Goal: Transaction & Acquisition: Purchase product/service

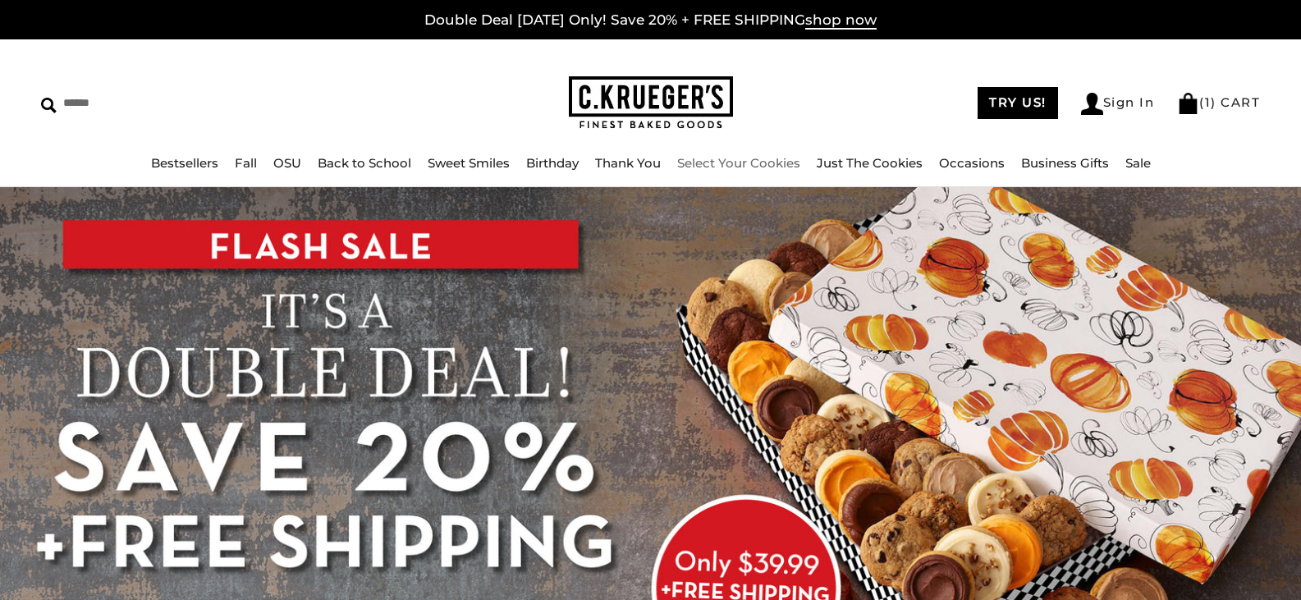
click at [776, 159] on link "Select Your Cookies" at bounding box center [738, 163] width 123 height 16
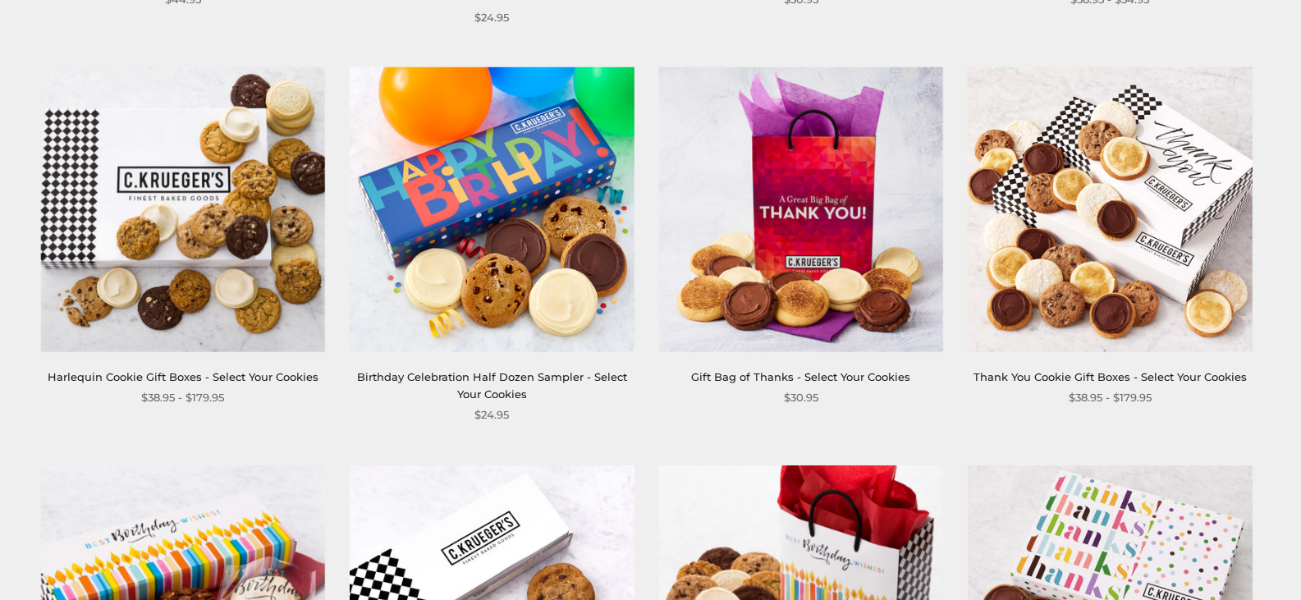
scroll to position [1970, 0]
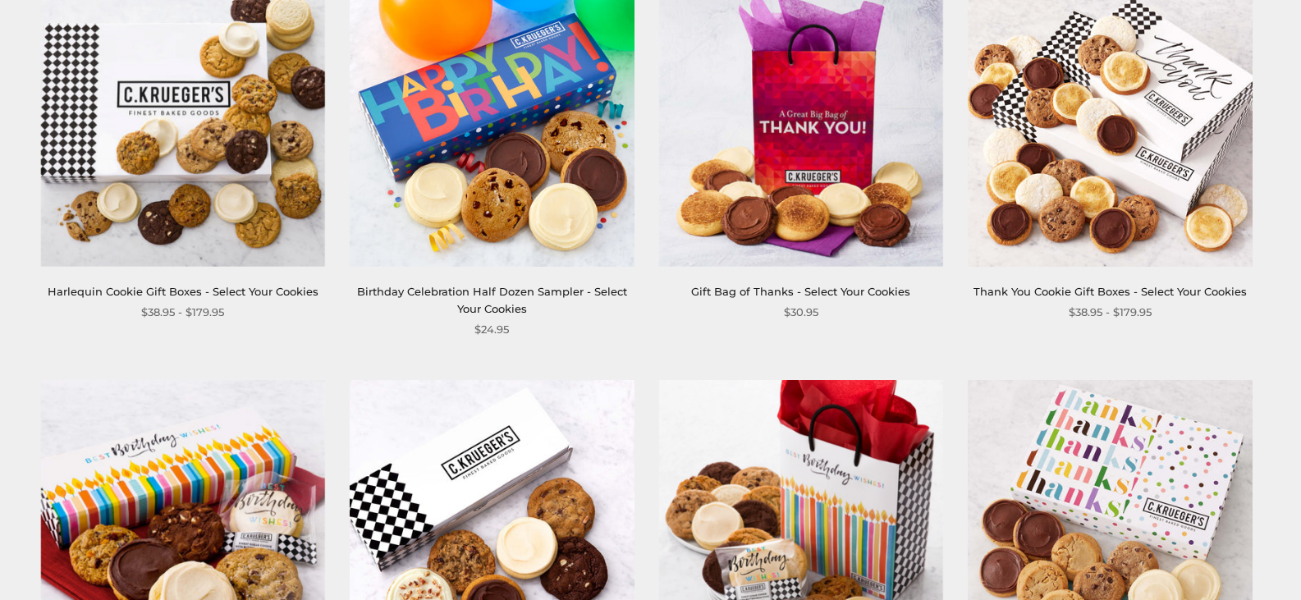
click at [177, 293] on link "Harlequin Cookie Gift Boxes - Select Your Cookies" at bounding box center [183, 291] width 271 height 13
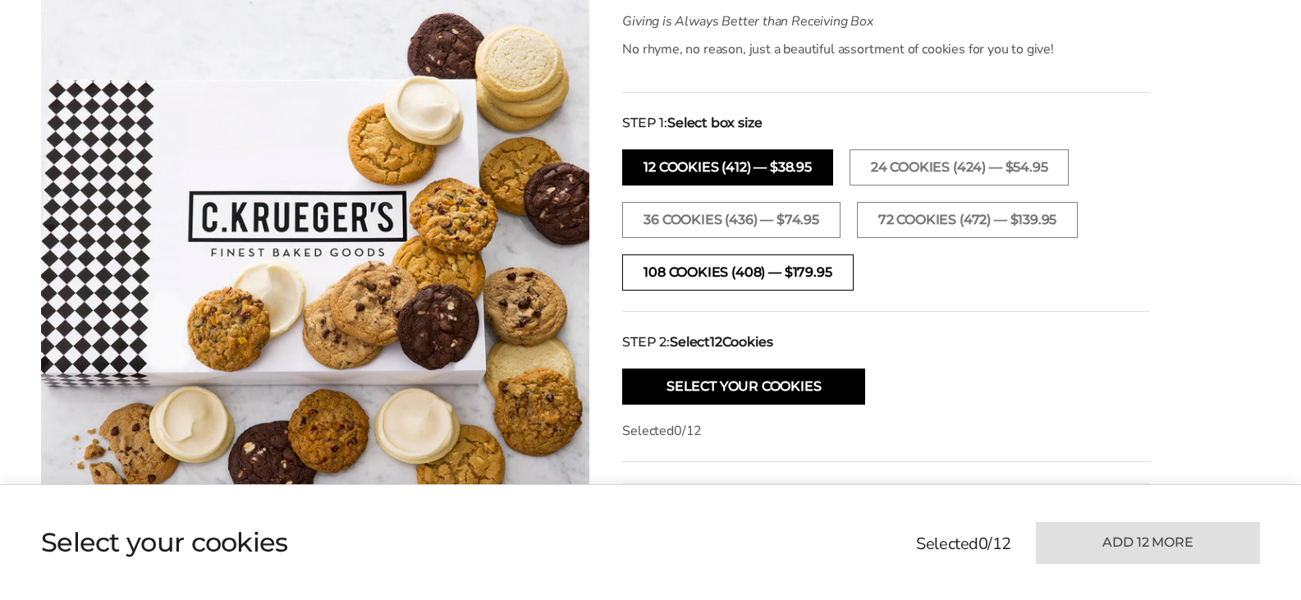
scroll to position [492, 0]
click at [700, 270] on button "108 Cookies (408) — $179.95" at bounding box center [737, 272] width 231 height 36
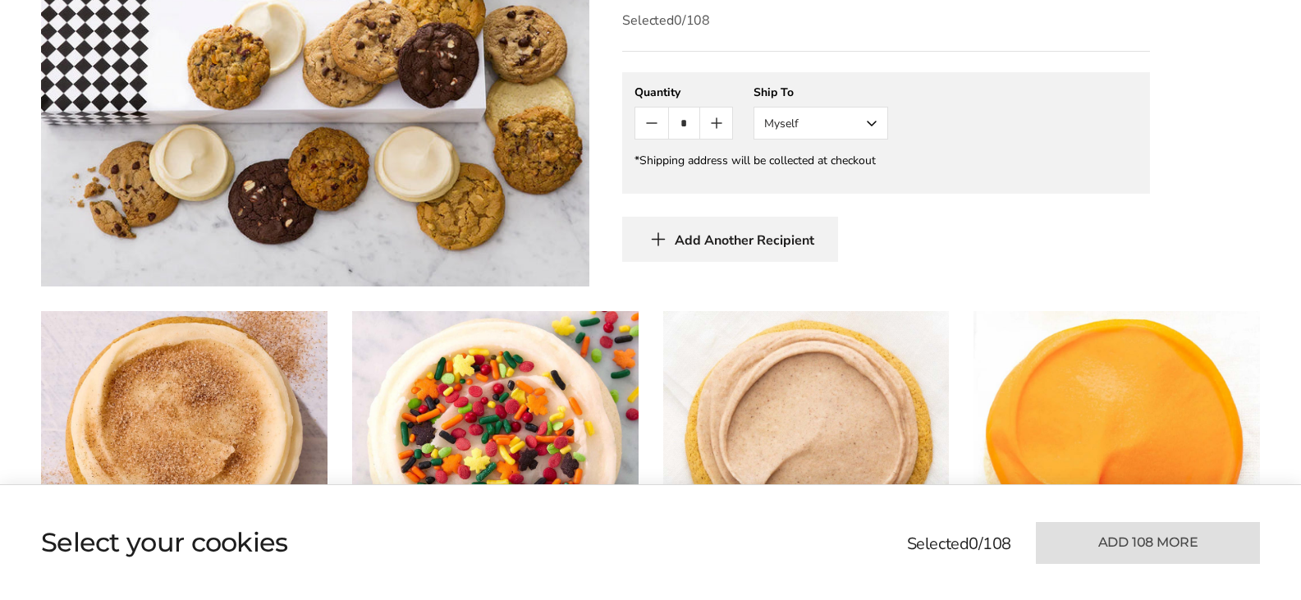
scroll to position [903, 0]
click at [715, 121] on icon "Count plus" at bounding box center [717, 122] width 20 height 20
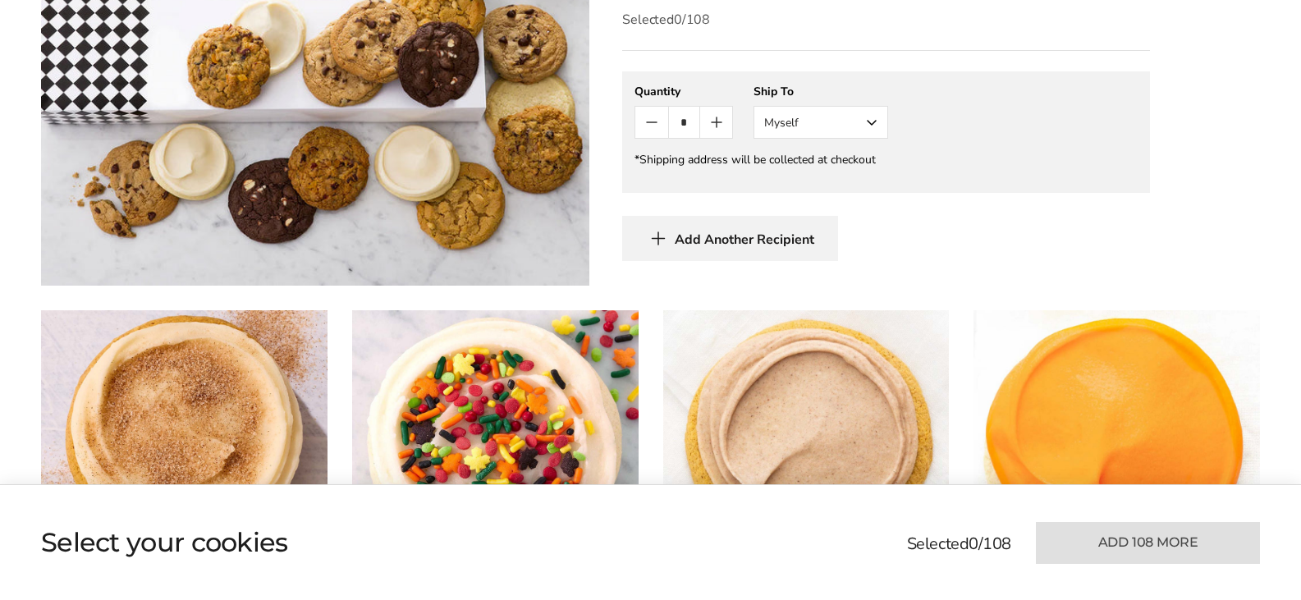
click at [715, 121] on icon "Count plus" at bounding box center [717, 122] width 20 height 20
click at [651, 127] on icon "Count minus" at bounding box center [652, 122] width 20 height 20
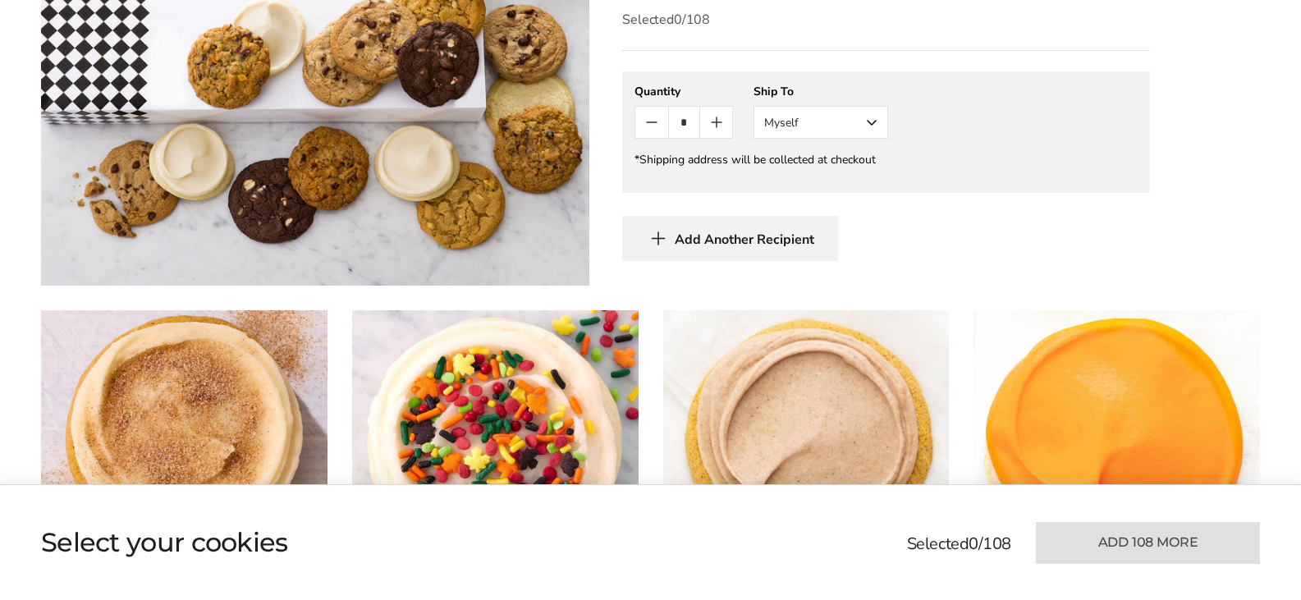
click at [651, 127] on icon "Count minus" at bounding box center [652, 122] width 20 height 20
type input "*"
click at [651, 127] on icon "Count minus" at bounding box center [652, 122] width 20 height 20
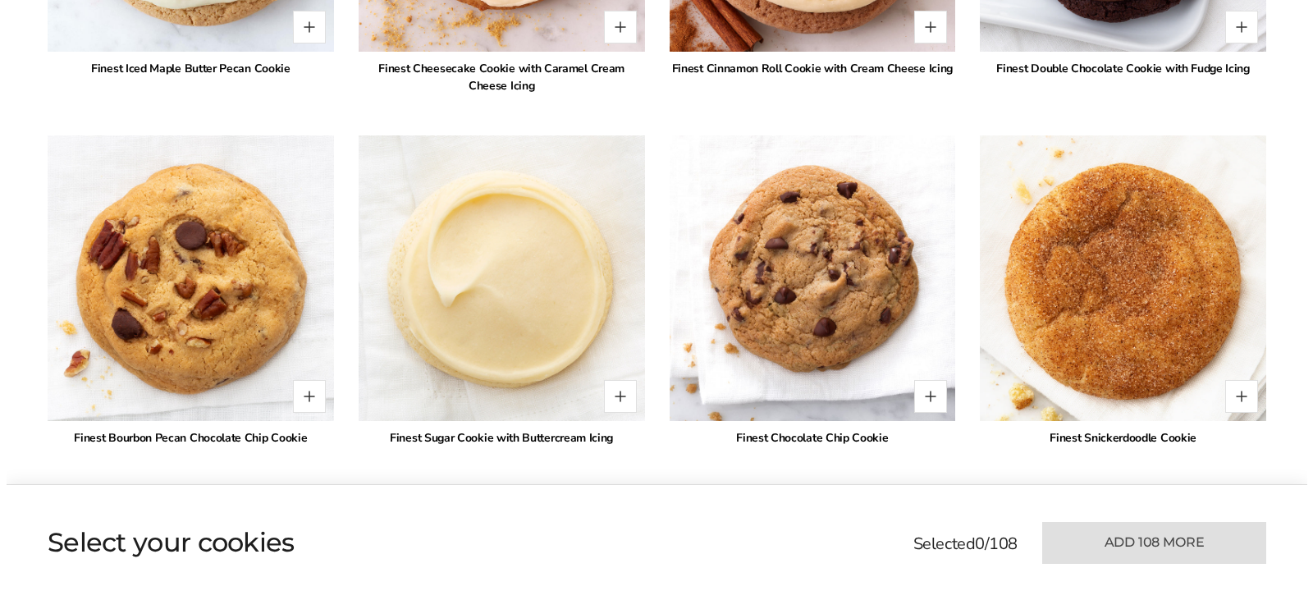
scroll to position [1887, 0]
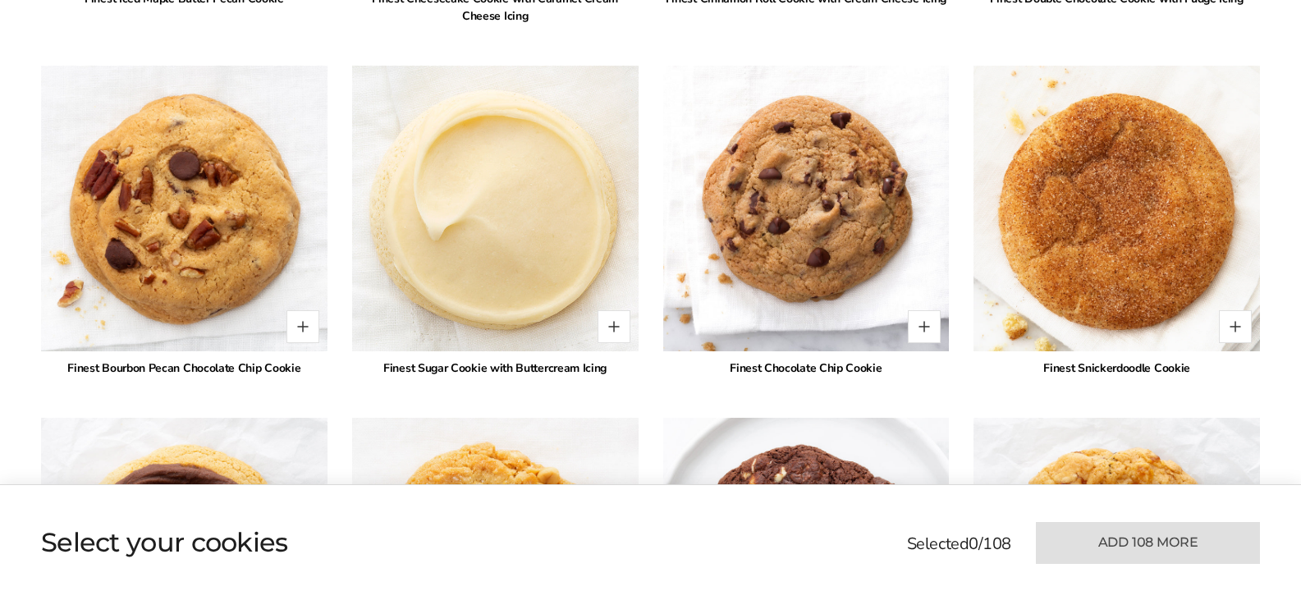
click at [420, 240] on img at bounding box center [494, 208] width 315 height 315
click at [606, 325] on button "Quantity button plus" at bounding box center [613, 326] width 33 height 33
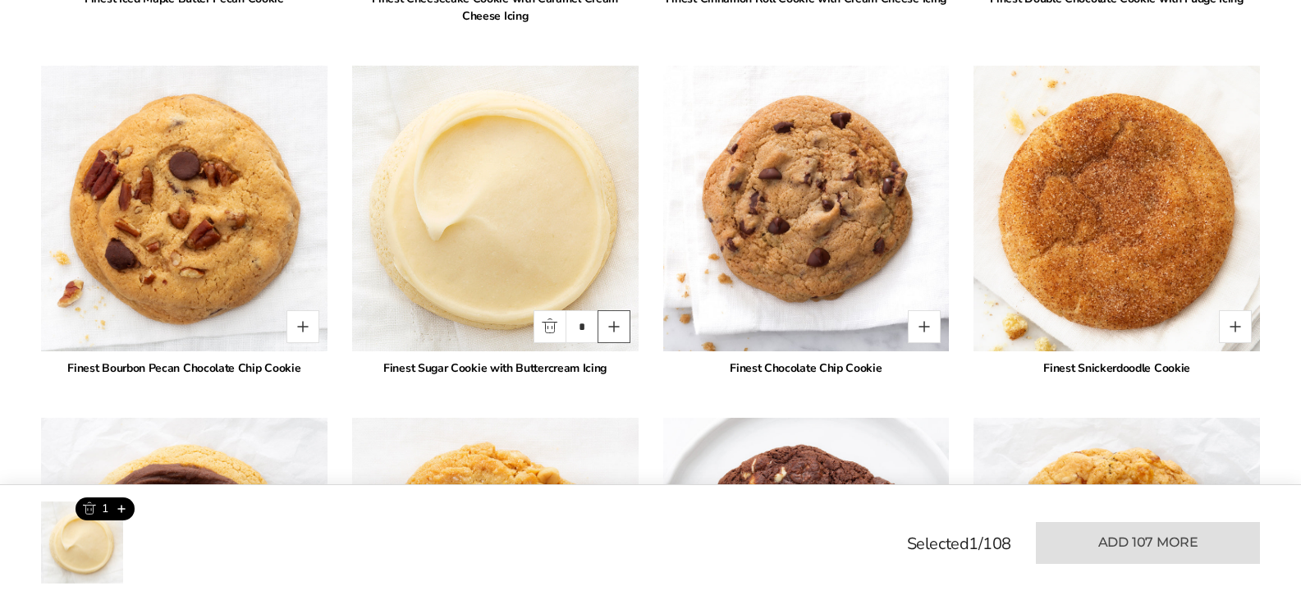
click at [611, 324] on button "Quantity button plus" at bounding box center [613, 326] width 33 height 33
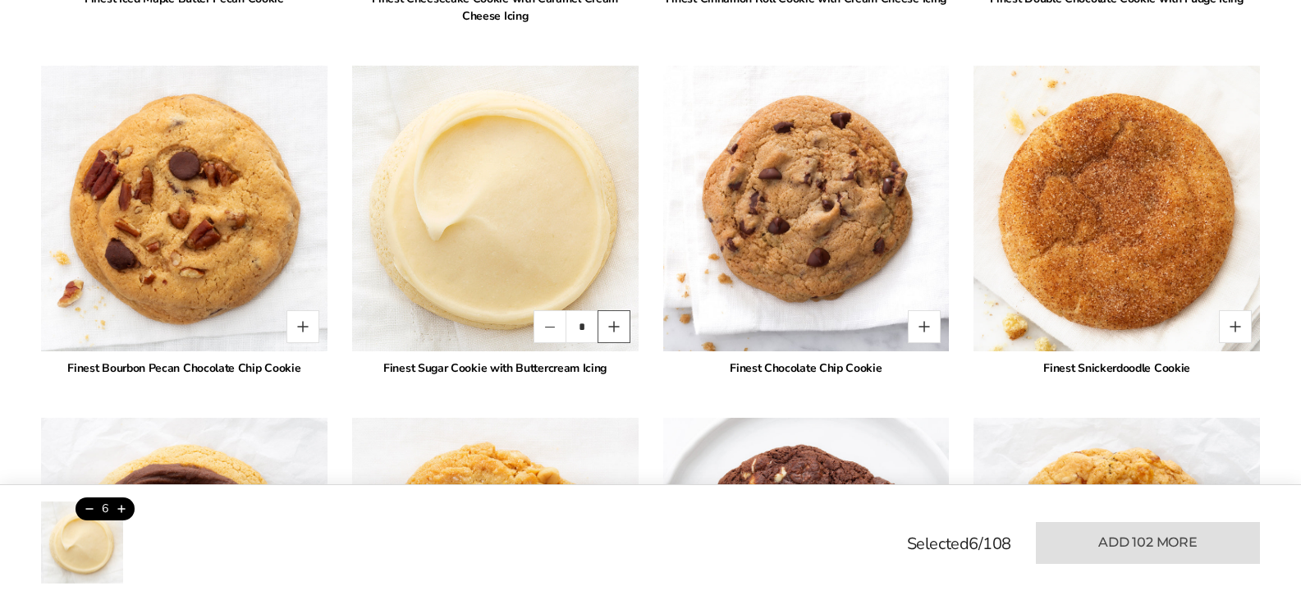
click at [611, 324] on button "Quantity button plus" at bounding box center [613, 326] width 33 height 33
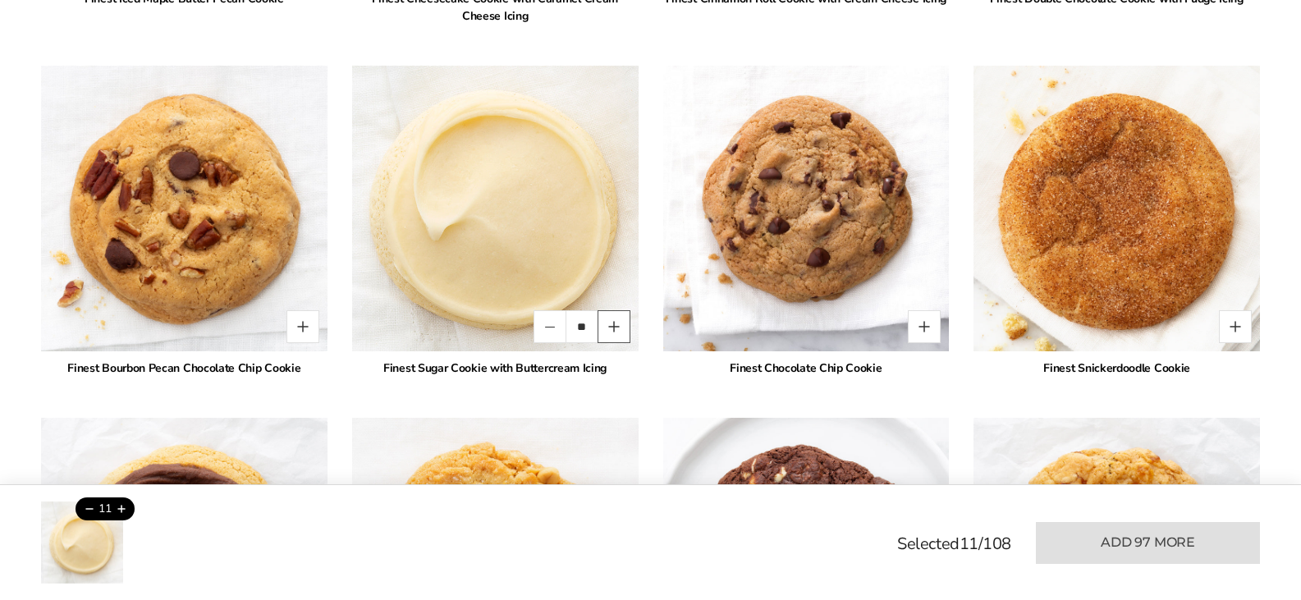
click at [611, 324] on button "Quantity button plus" at bounding box center [613, 326] width 33 height 33
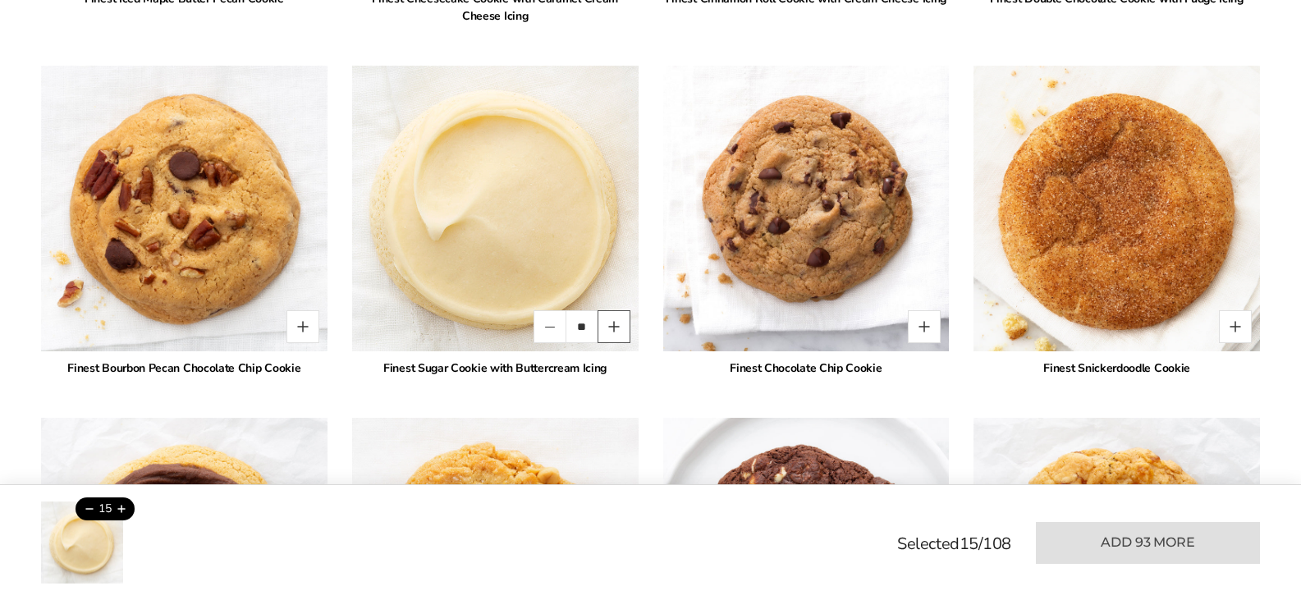
click at [611, 324] on button "Quantity button plus" at bounding box center [613, 326] width 33 height 33
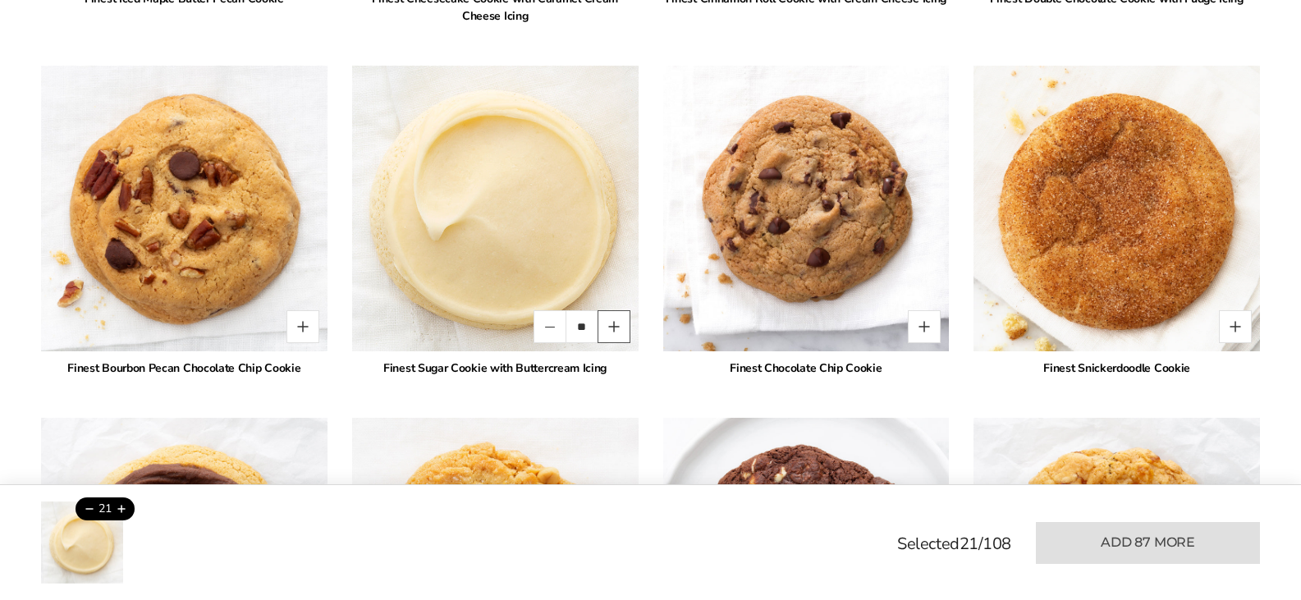
click at [611, 324] on button "Quantity button plus" at bounding box center [613, 326] width 33 height 33
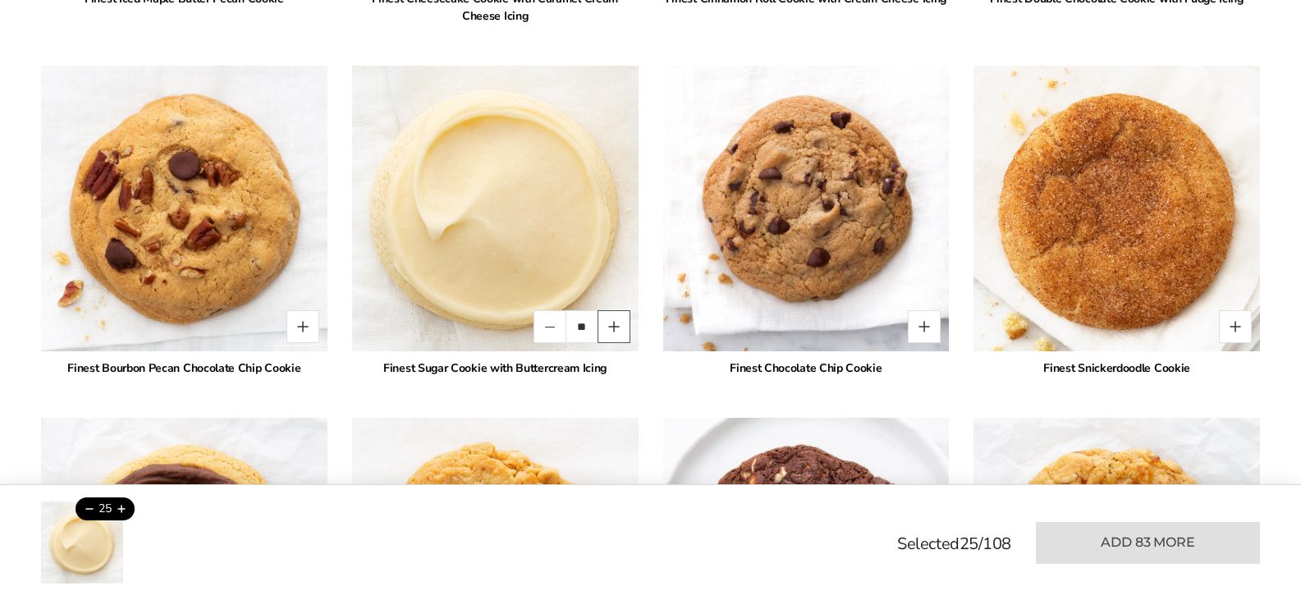
click at [611, 324] on button "Quantity button plus" at bounding box center [613, 326] width 33 height 33
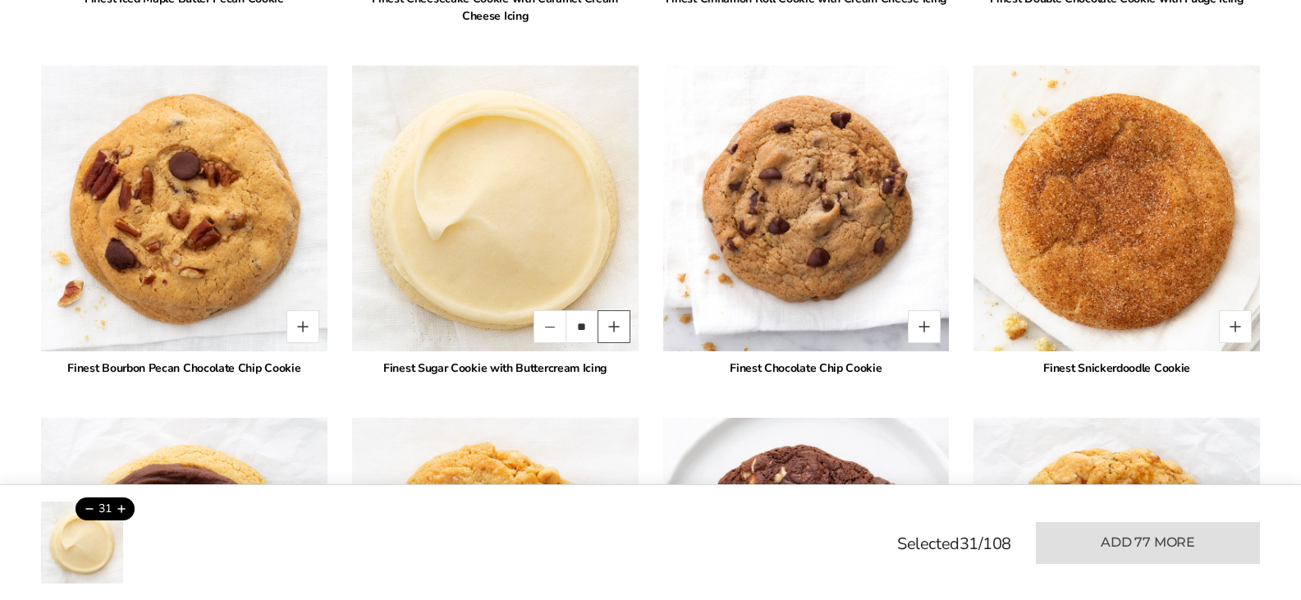
click at [611, 324] on button "Quantity button plus" at bounding box center [613, 326] width 33 height 33
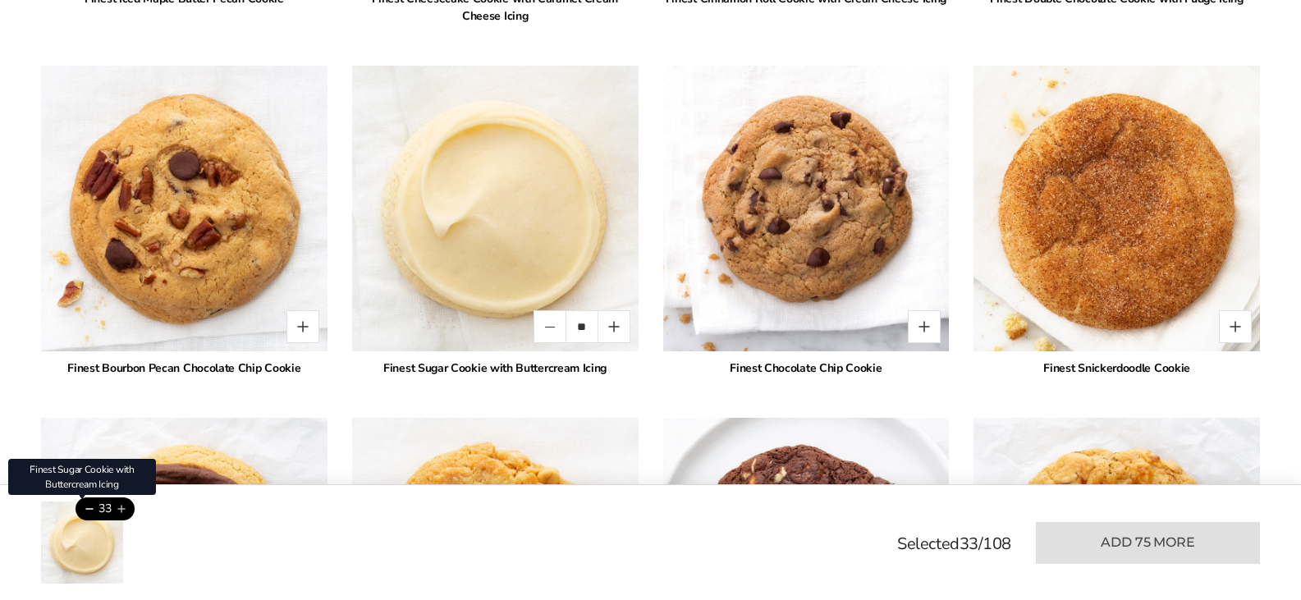
click at [125, 507] on button "Add this product" at bounding box center [121, 508] width 27 height 23
click at [122, 507] on button "Add this product" at bounding box center [121, 508] width 27 height 23
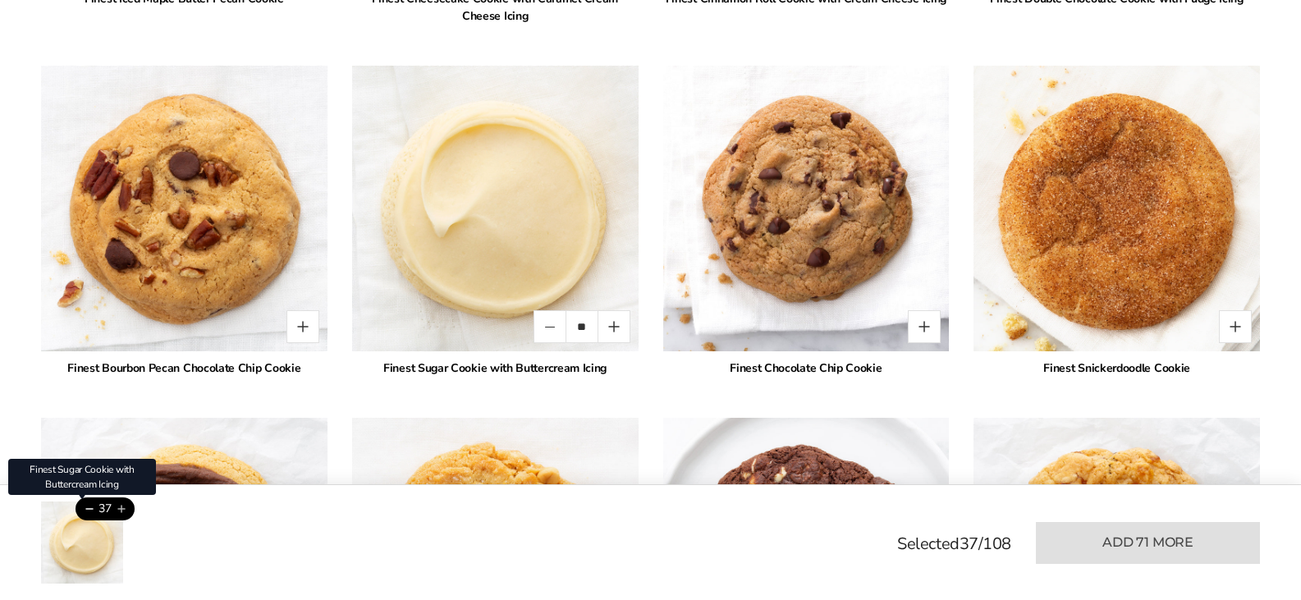
click at [122, 507] on button "Add this product" at bounding box center [121, 508] width 27 height 23
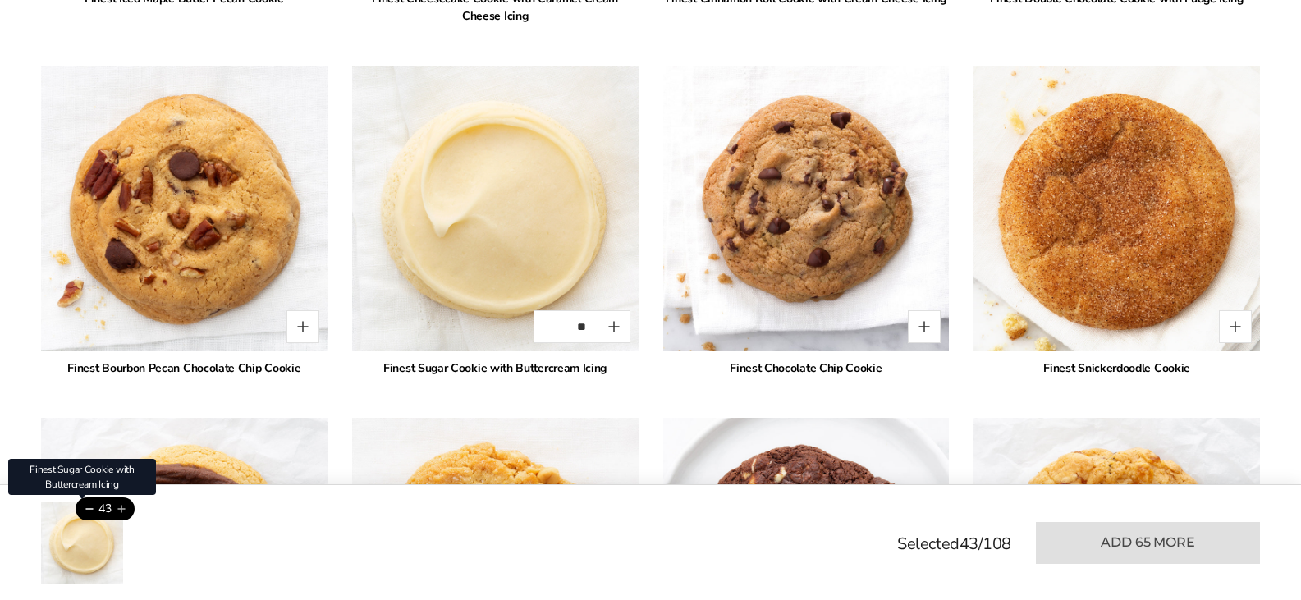
click at [122, 507] on button "Add this product" at bounding box center [121, 508] width 27 height 23
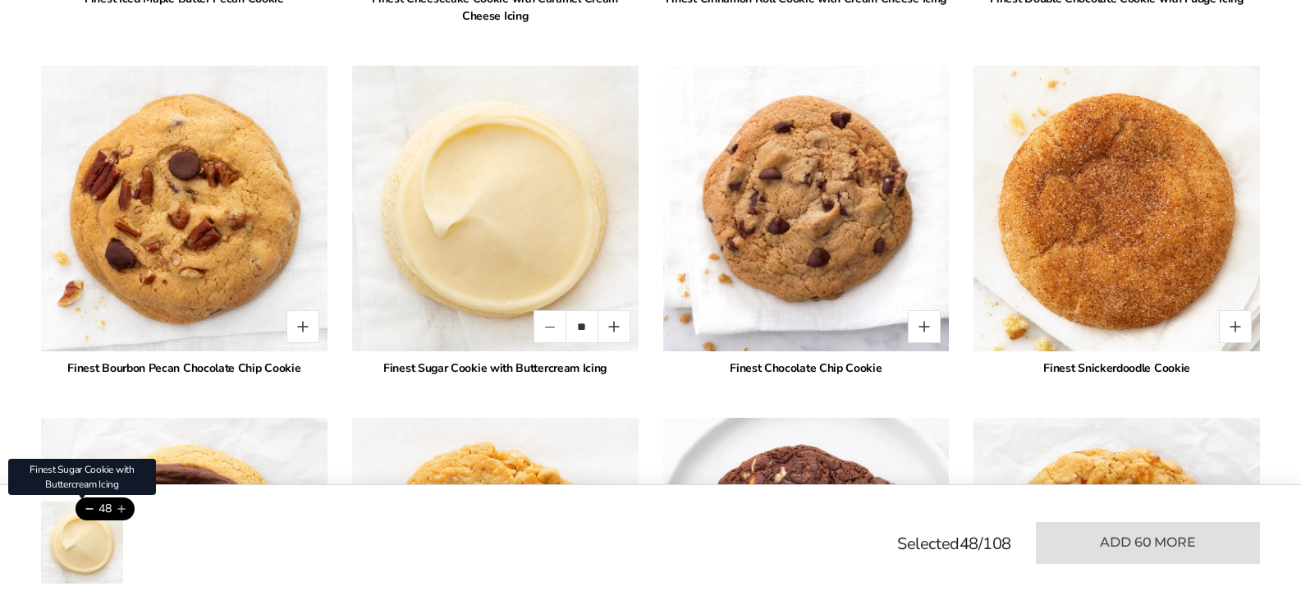
click at [122, 507] on button "Add this product" at bounding box center [121, 508] width 27 height 23
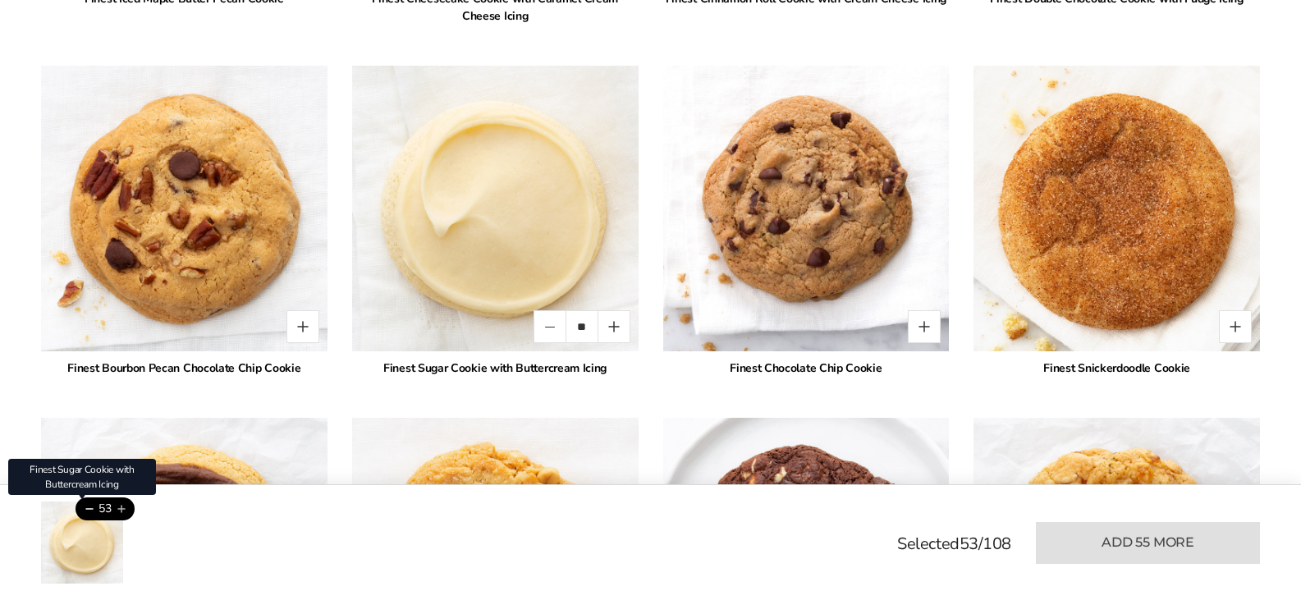
click at [122, 507] on button "Add this product" at bounding box center [121, 508] width 27 height 23
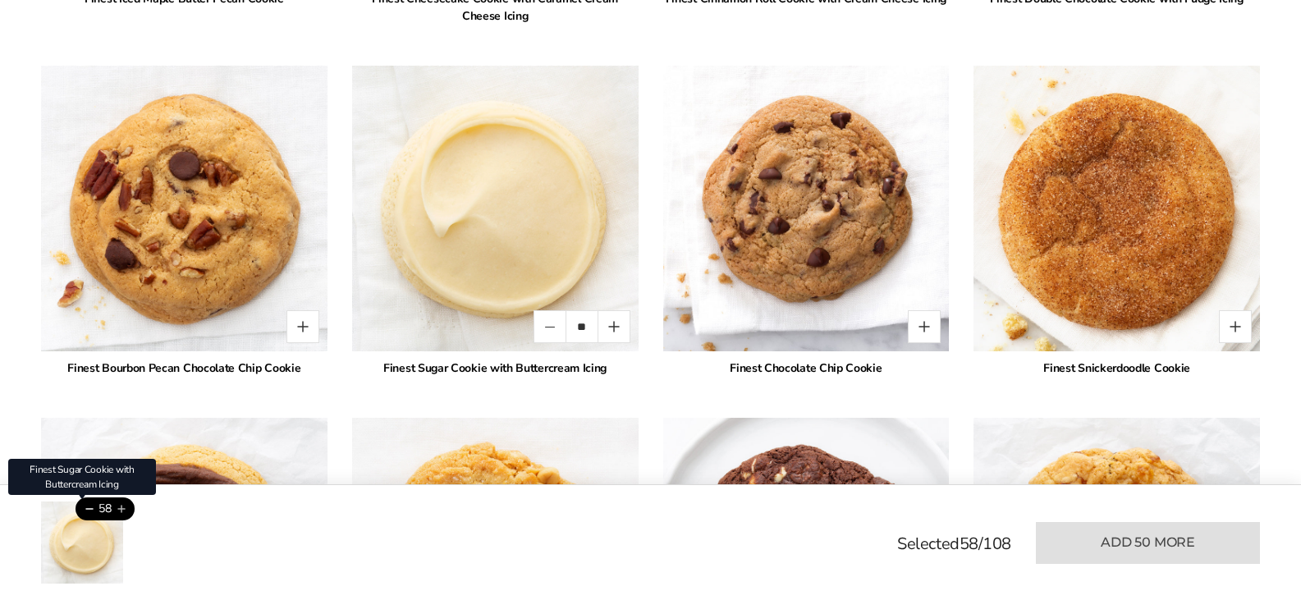
click at [122, 507] on button "Add this product" at bounding box center [121, 508] width 27 height 23
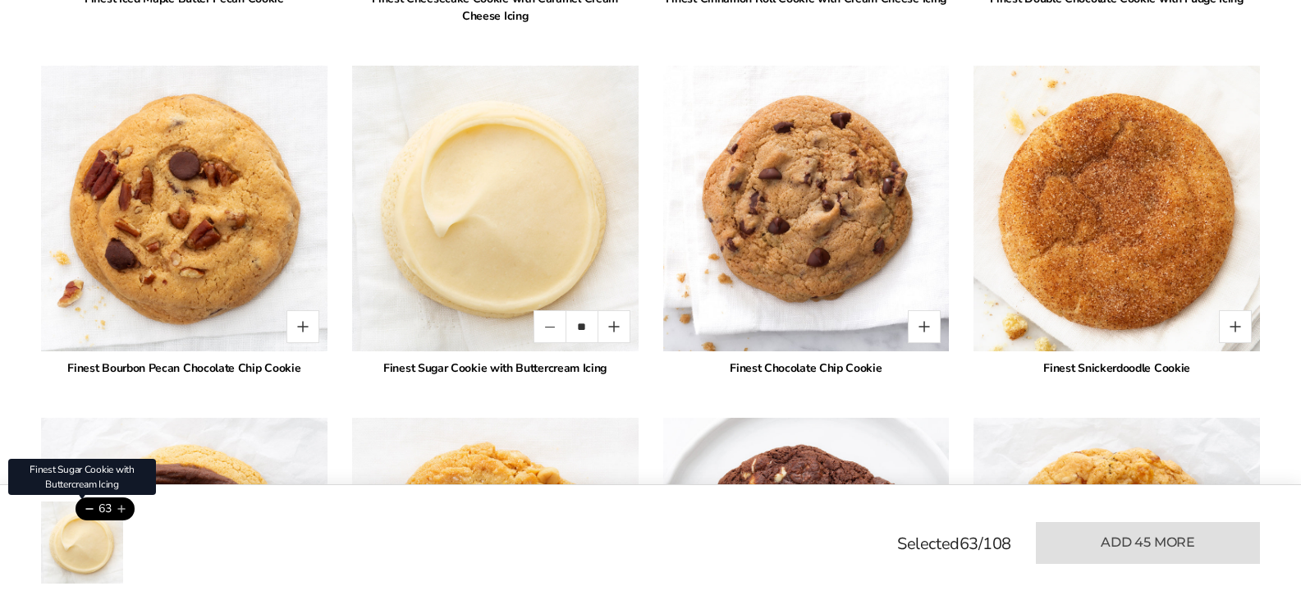
click at [122, 507] on button "Add this product" at bounding box center [121, 508] width 27 height 23
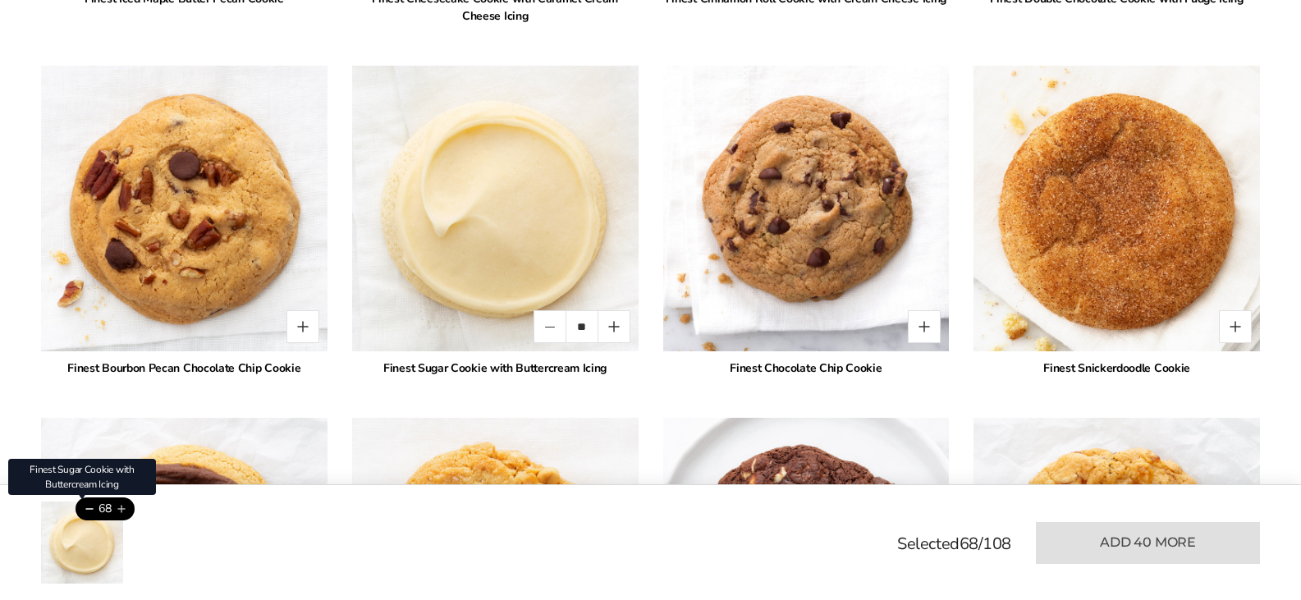
click at [122, 507] on button "Add this product" at bounding box center [121, 508] width 27 height 23
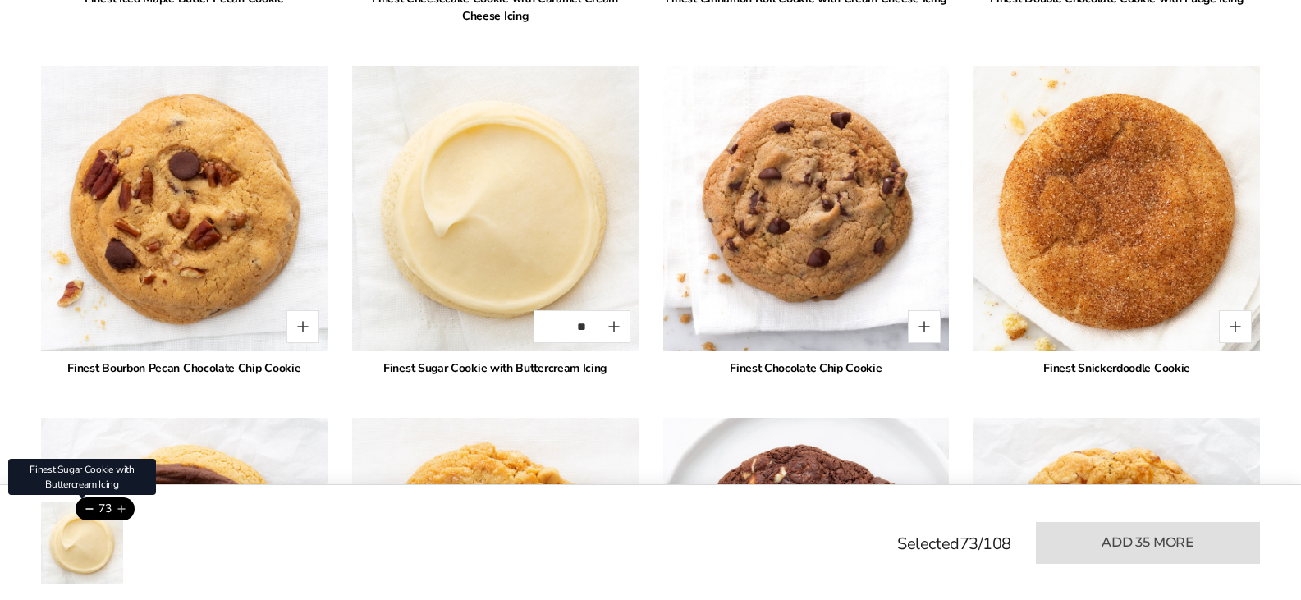
click at [122, 507] on button "Add this product" at bounding box center [121, 508] width 27 height 23
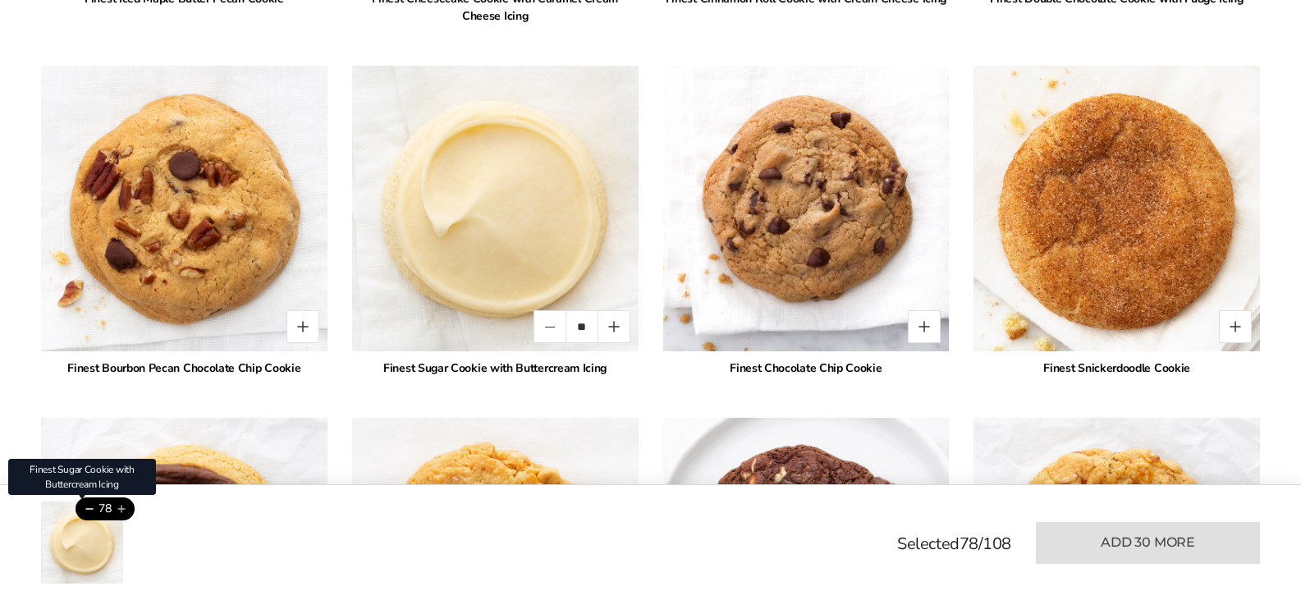
click at [122, 507] on button "Add this product" at bounding box center [121, 508] width 27 height 23
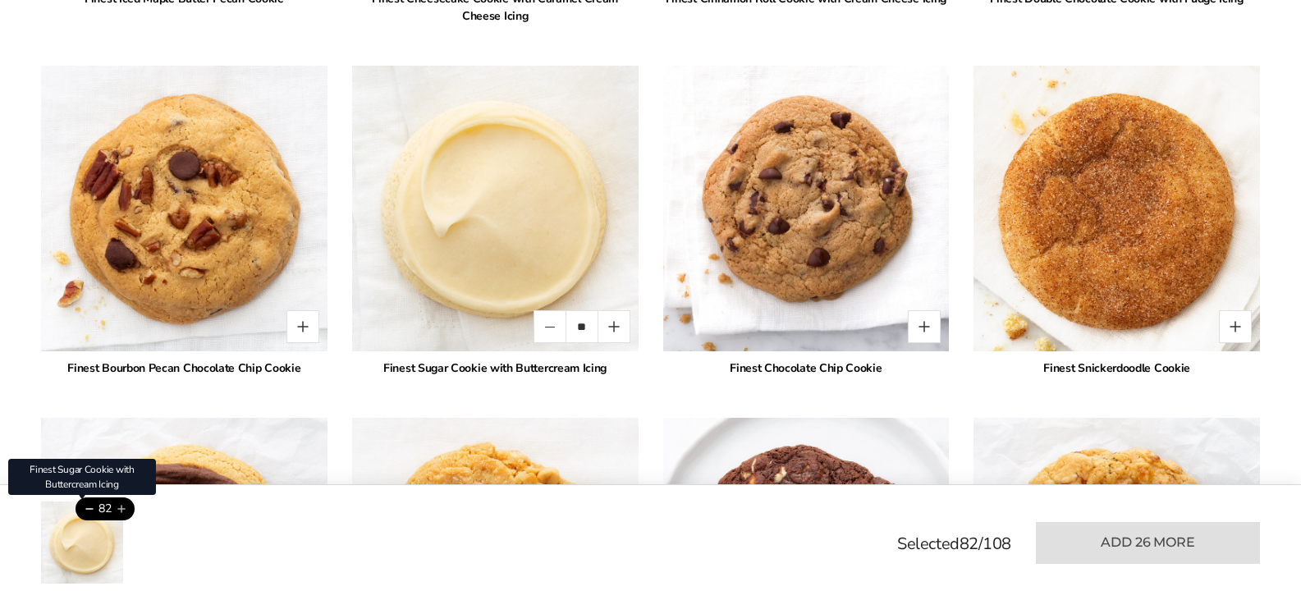
click at [122, 507] on button "Add this product" at bounding box center [121, 508] width 27 height 23
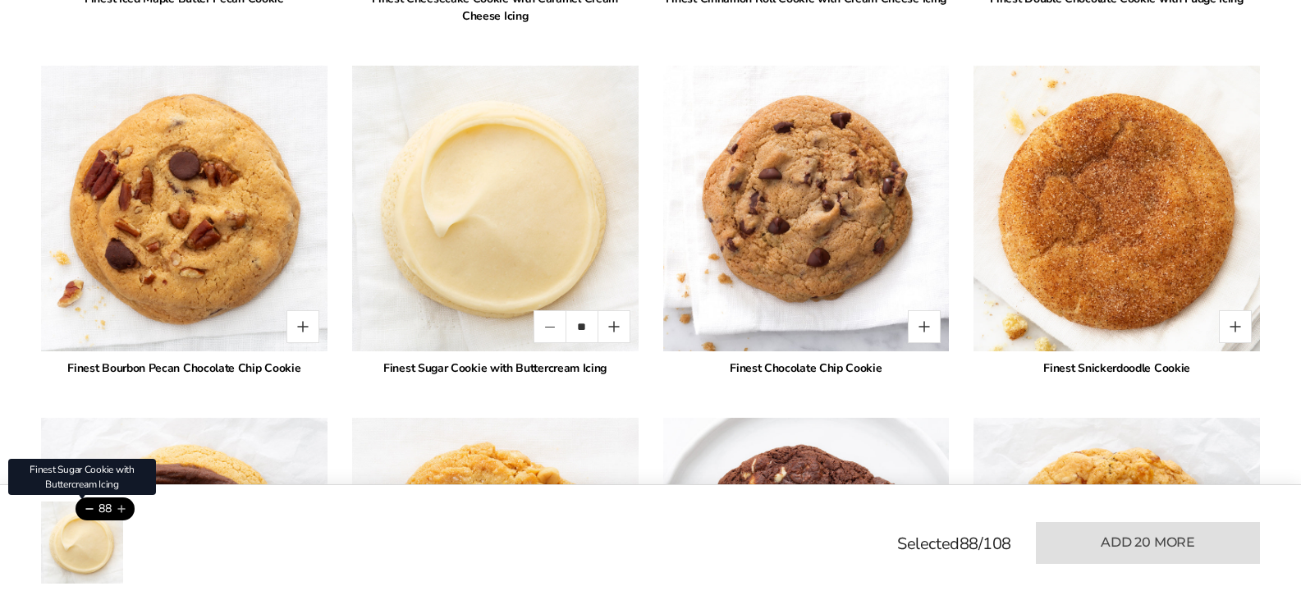
click at [122, 507] on button "Add this product" at bounding box center [121, 508] width 27 height 23
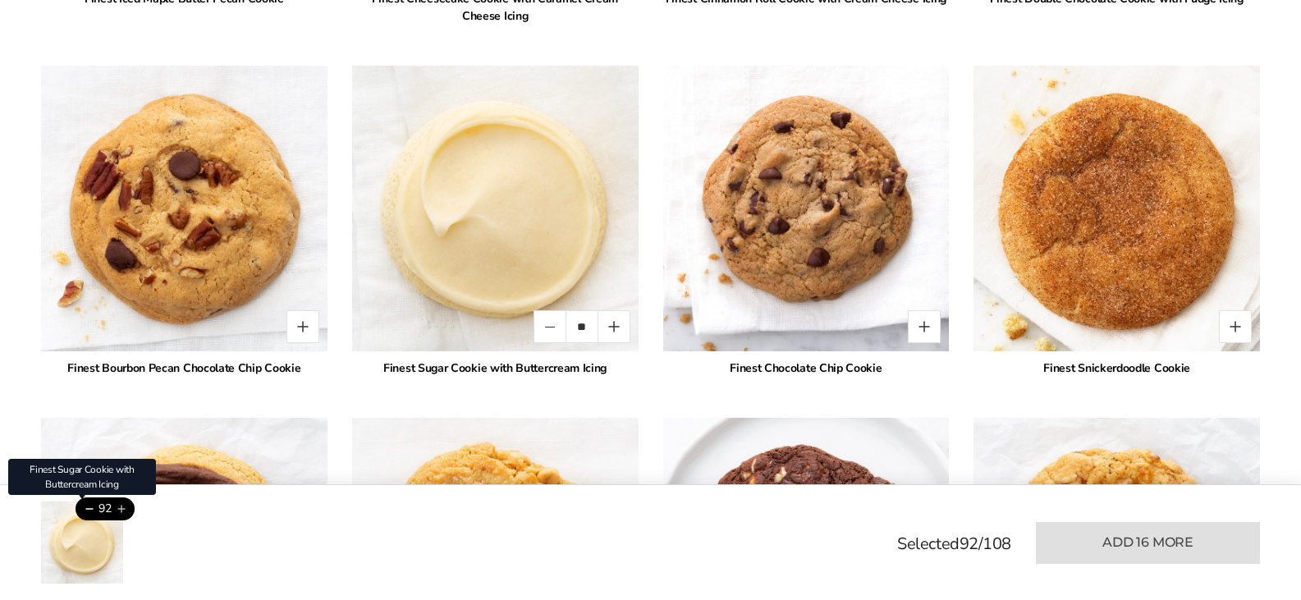
click at [122, 507] on button "Add this product" at bounding box center [121, 508] width 27 height 23
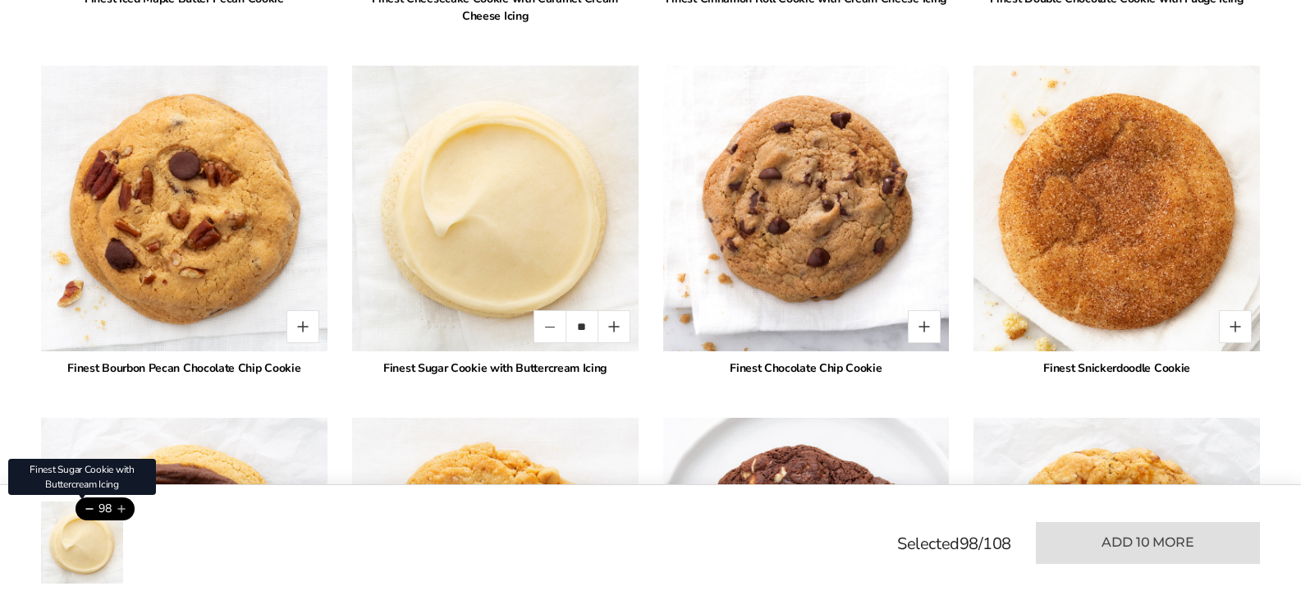
click at [122, 507] on button "Add this product" at bounding box center [121, 508] width 27 height 23
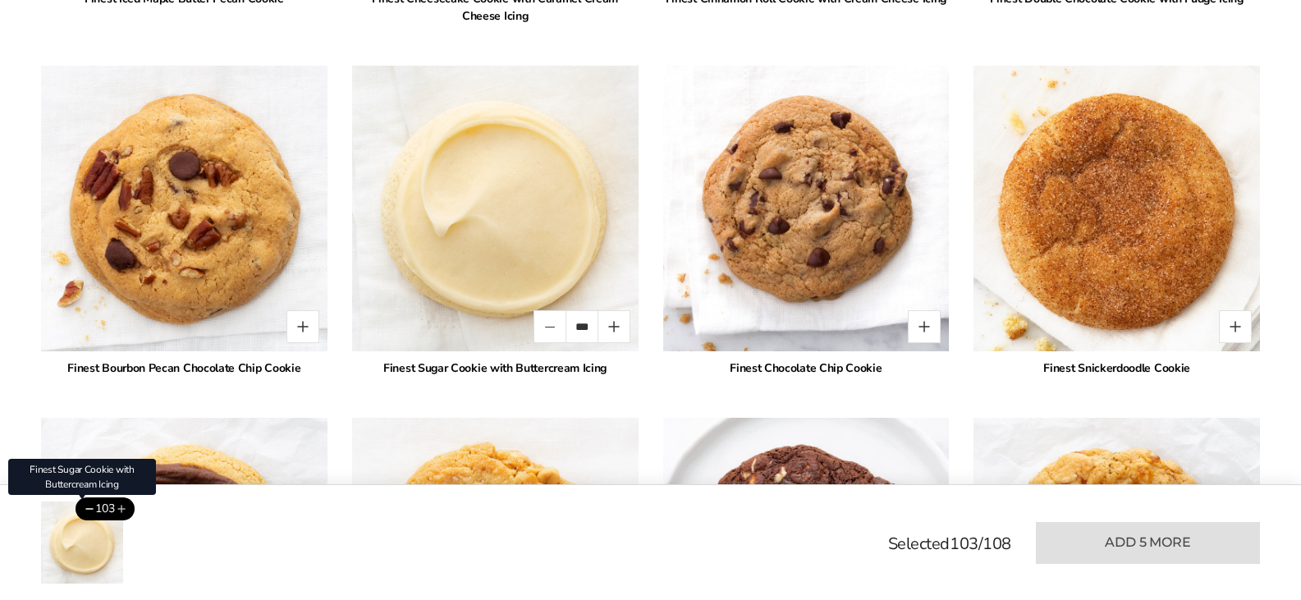
click at [122, 507] on button "Add this product" at bounding box center [121, 508] width 27 height 23
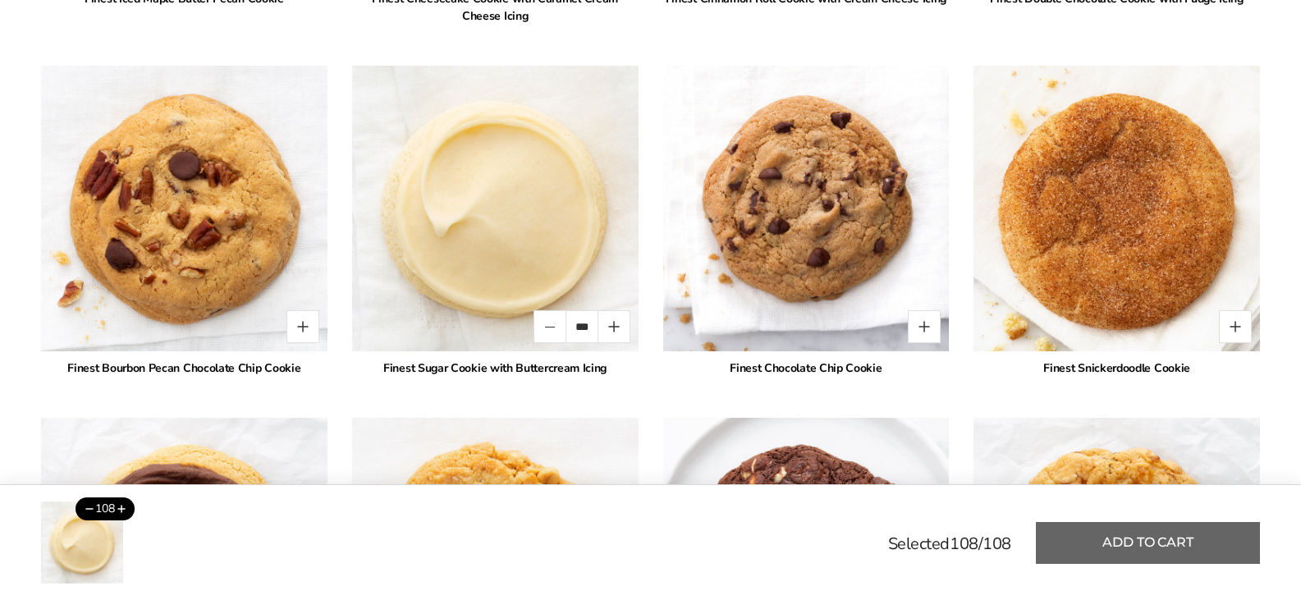
click at [1118, 554] on button "Add to cart" at bounding box center [1148, 543] width 224 height 42
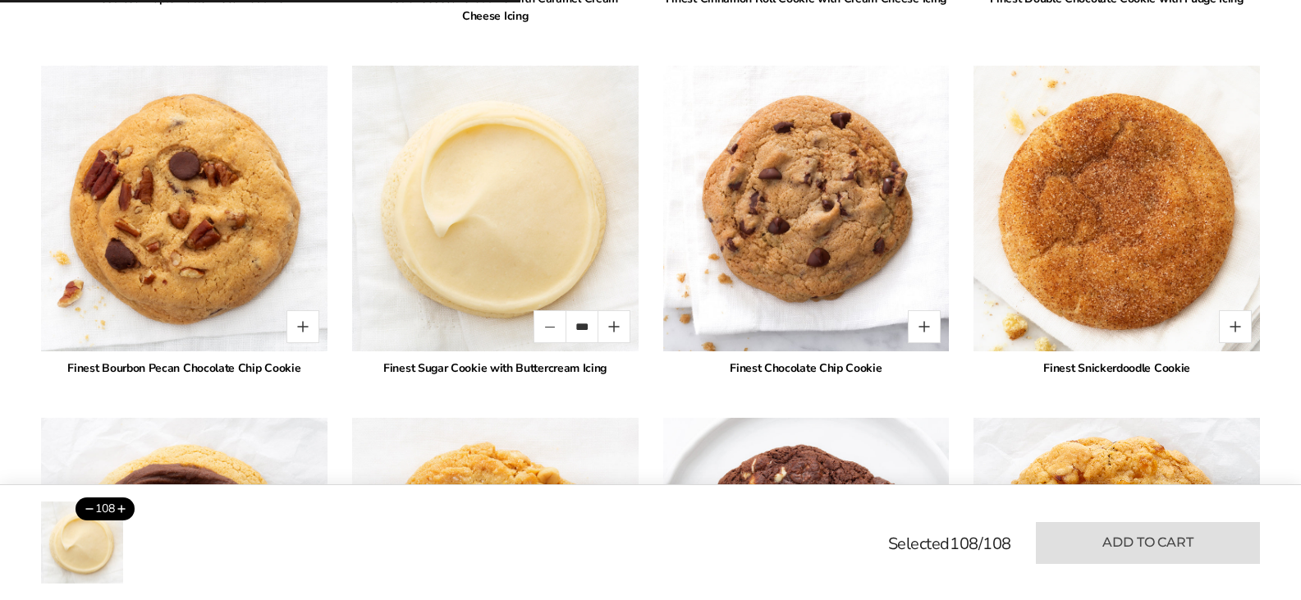
type input "*"
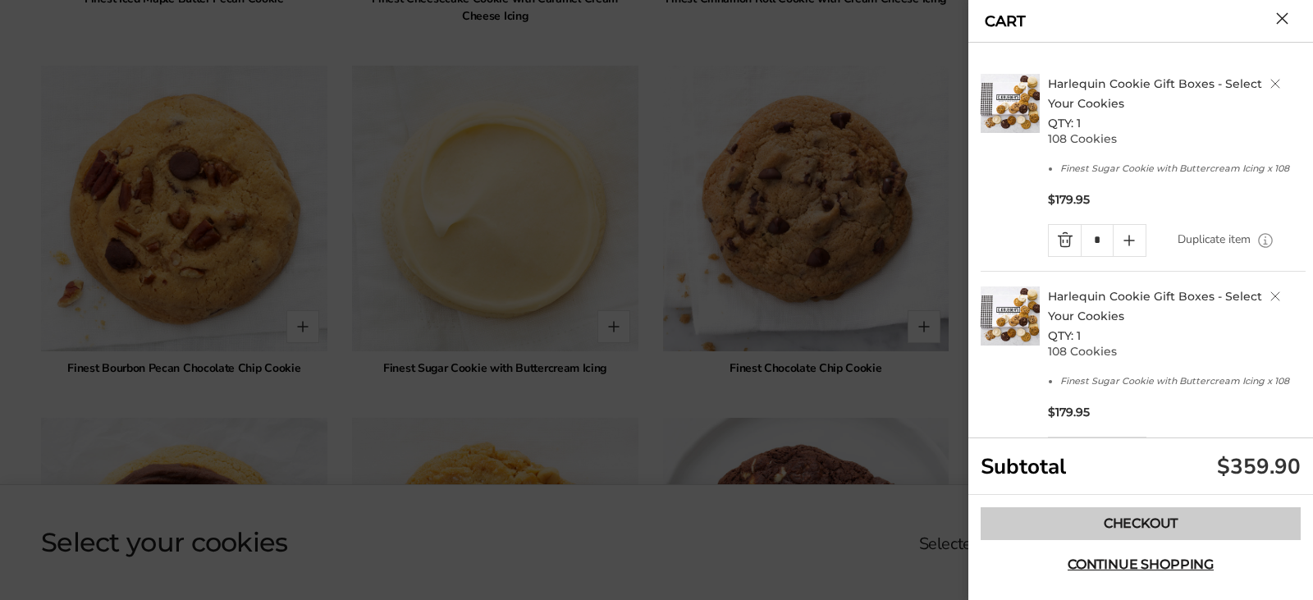
click at [1117, 522] on link "Checkout" at bounding box center [1141, 523] width 320 height 33
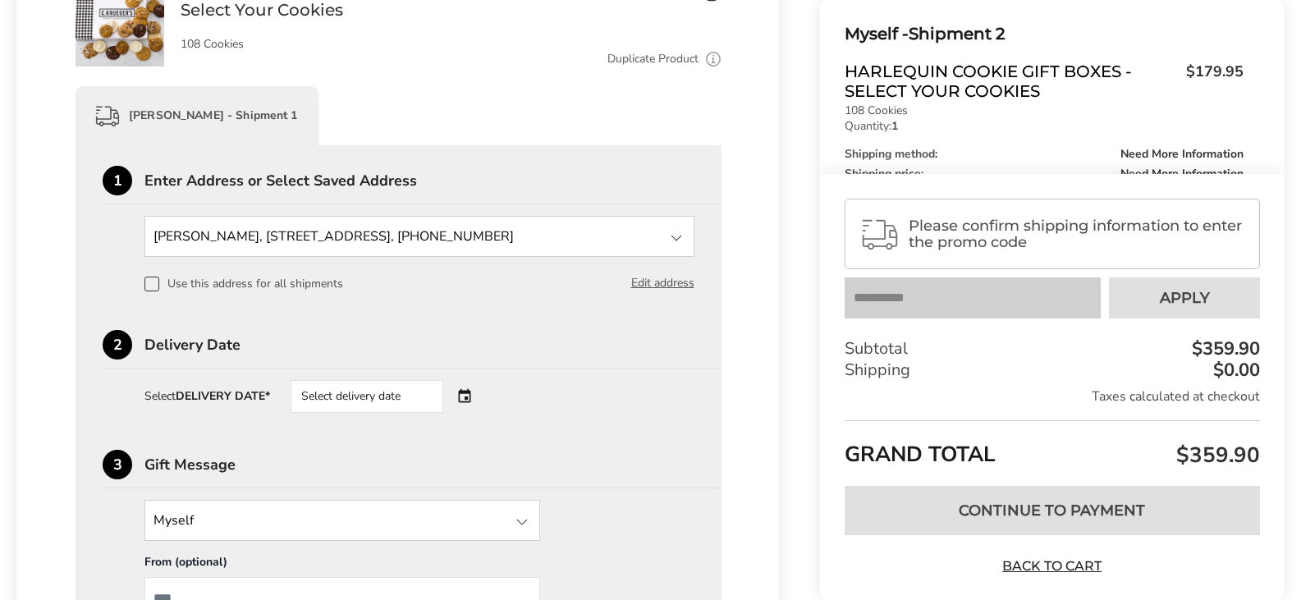
scroll to position [410, 0]
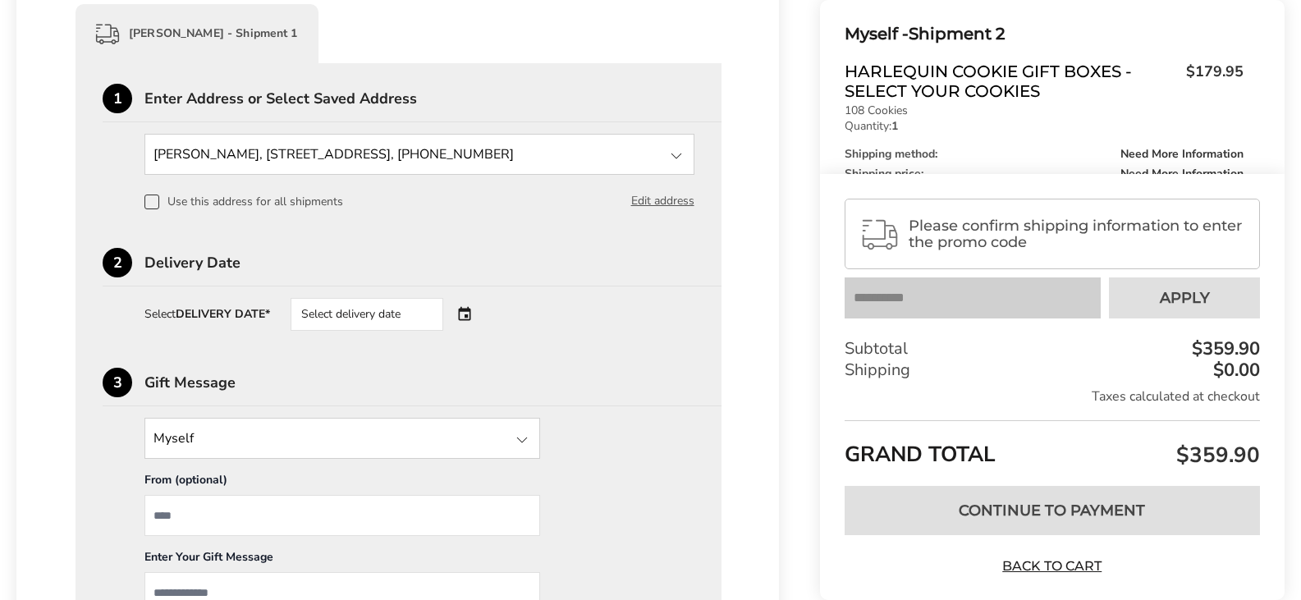
click at [463, 313] on div "Select delivery date" at bounding box center [390, 314] width 199 height 33
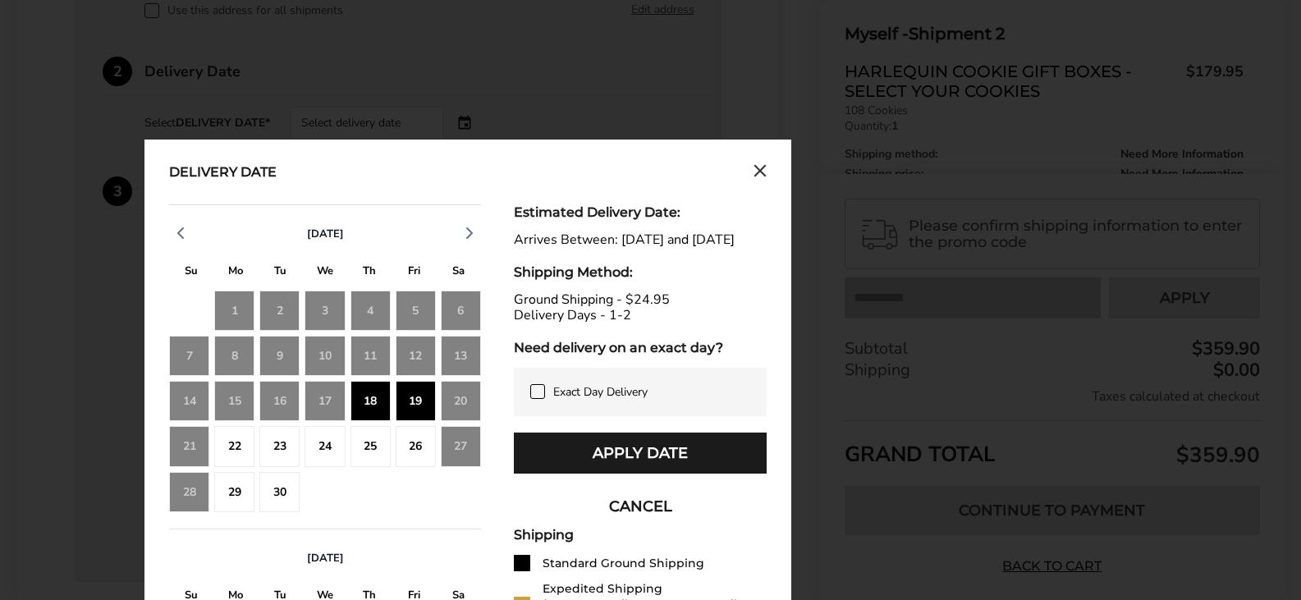
scroll to position [657, 0]
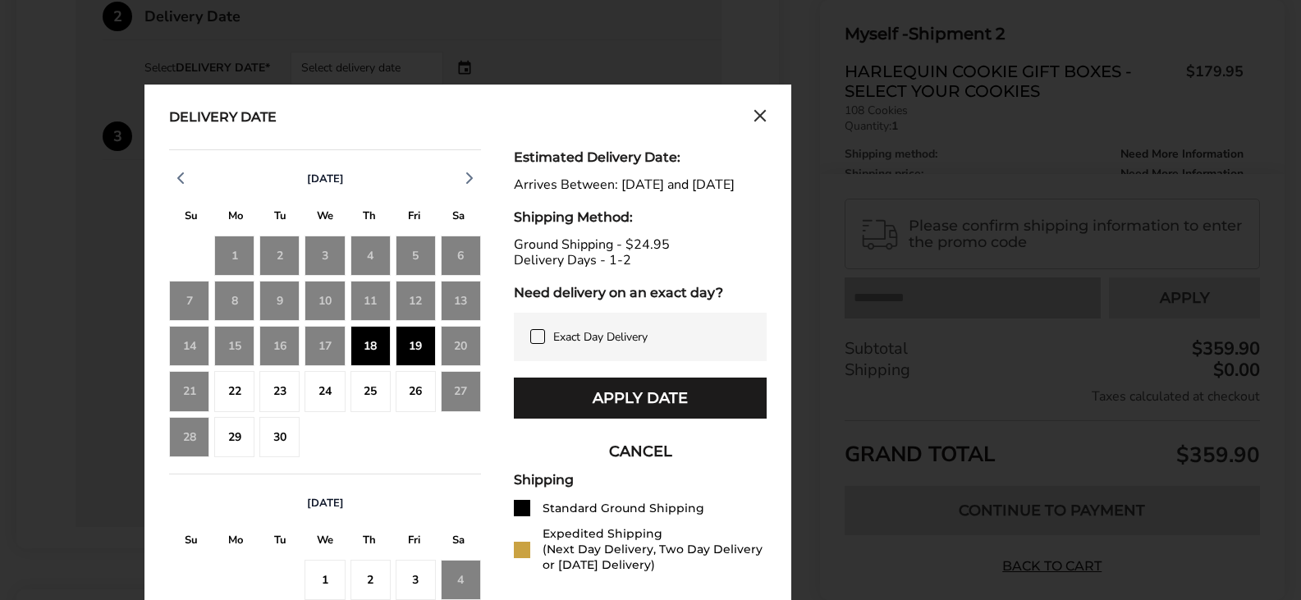
click at [368, 349] on div "18" at bounding box center [370, 346] width 40 height 40
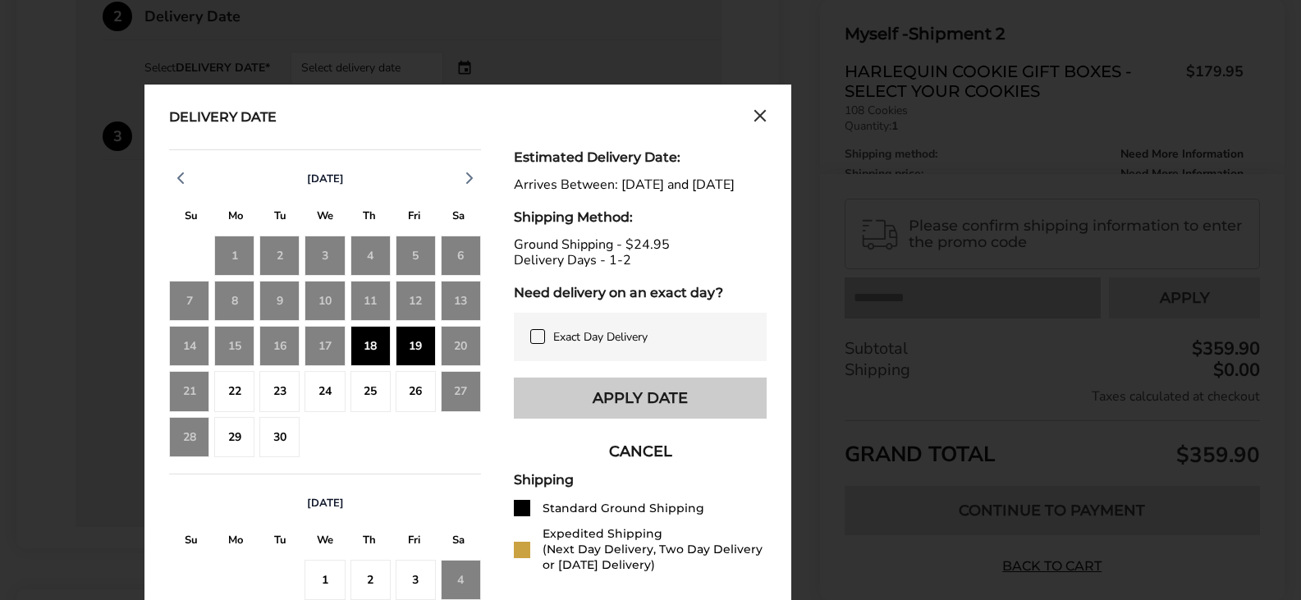
click at [619, 419] on button "Apply Date" at bounding box center [640, 397] width 253 height 41
